Goal: Information Seeking & Learning: Check status

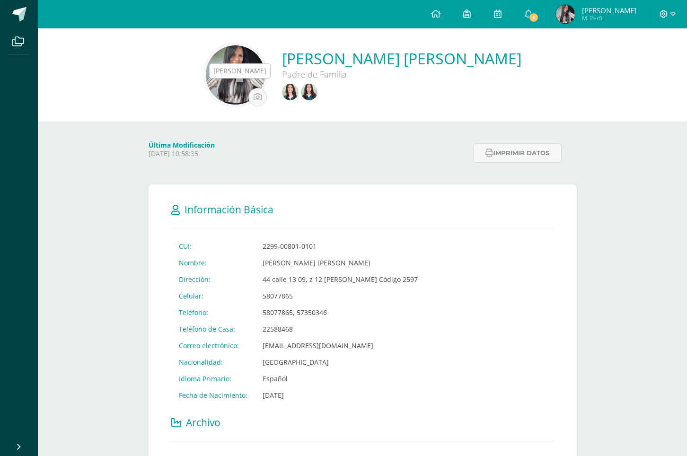
click at [282, 94] on img at bounding box center [290, 92] width 17 height 17
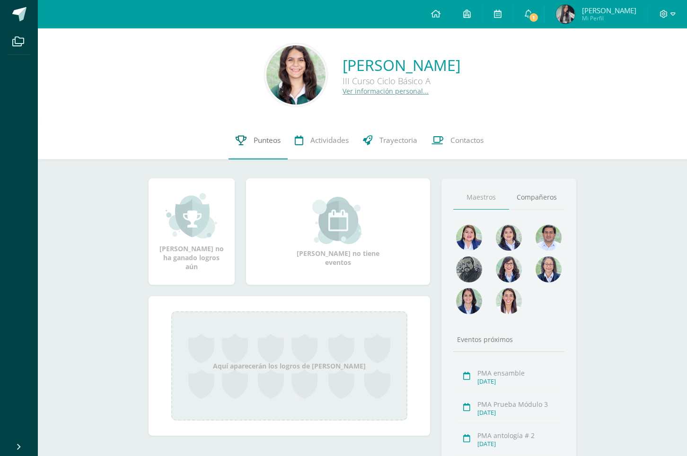
drag, startPoint x: 267, startPoint y: 138, endPoint x: 273, endPoint y: 141, distance: 6.3
click at [267, 138] on span "Punteos" at bounding box center [267, 140] width 27 height 10
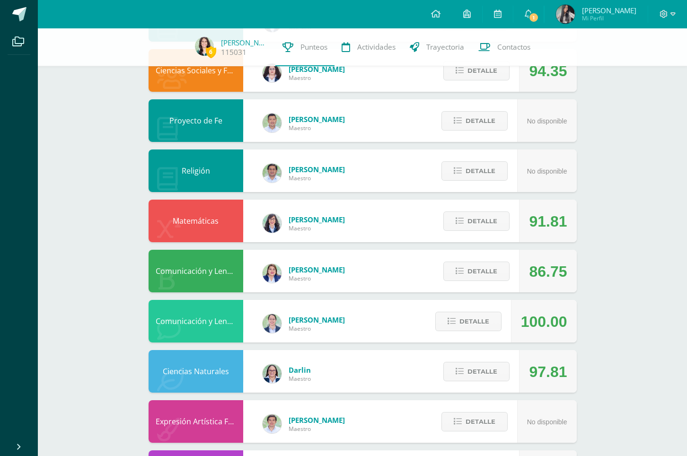
scroll to position [259, 0]
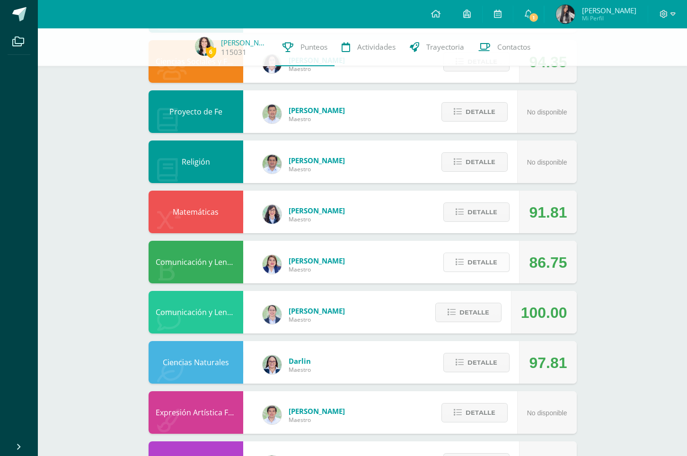
click at [479, 269] on span "Detalle" at bounding box center [483, 263] width 30 height 18
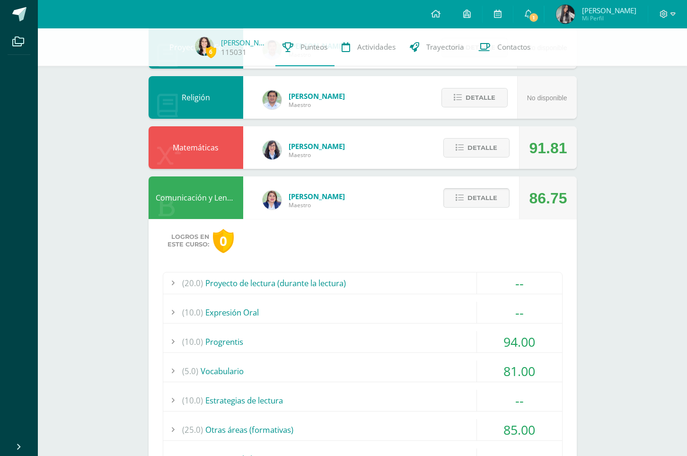
scroll to position [324, 0]
click at [490, 149] on span "Detalle" at bounding box center [483, 148] width 30 height 18
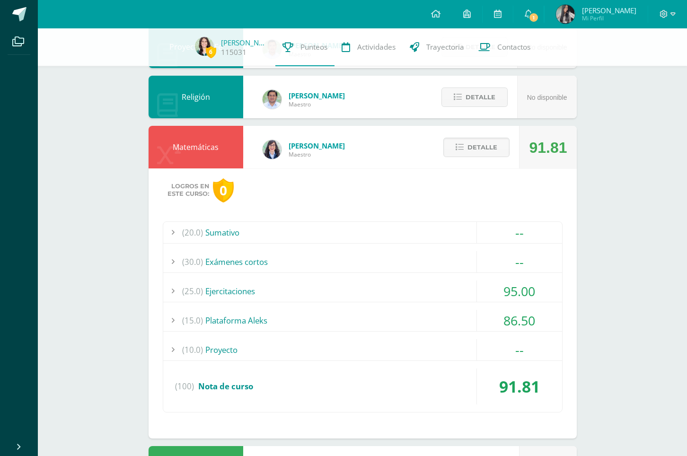
click at [249, 325] on div "(15.0) Plataforma Aleks" at bounding box center [362, 320] width 399 height 21
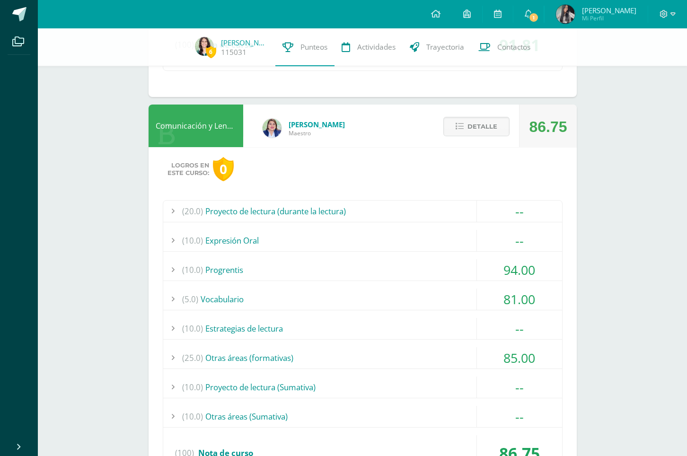
scroll to position [931, 0]
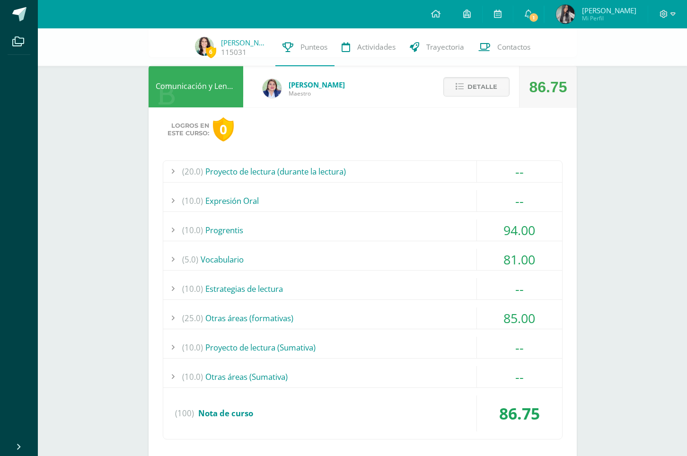
click at [221, 223] on div "(10.0) Progrentis" at bounding box center [362, 230] width 399 height 21
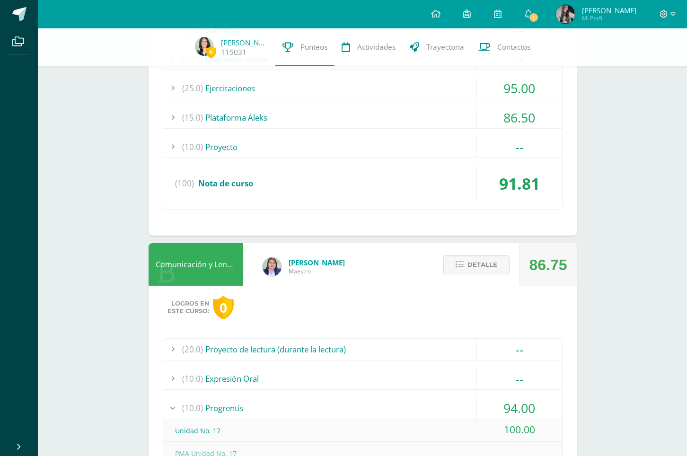
scroll to position [505, 0]
